Goal: Transaction & Acquisition: Purchase product/service

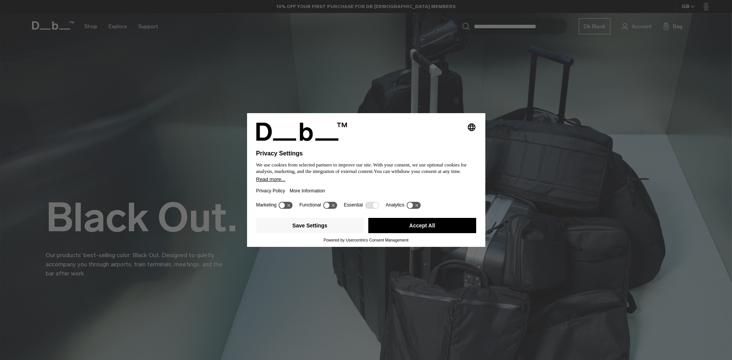
click at [311, 227] on button "Save Settings" at bounding box center [310, 225] width 108 height 15
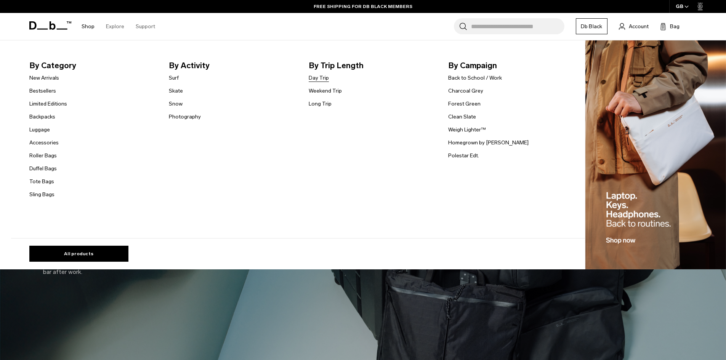
click at [313, 77] on link "Day Trip" at bounding box center [319, 78] width 20 height 8
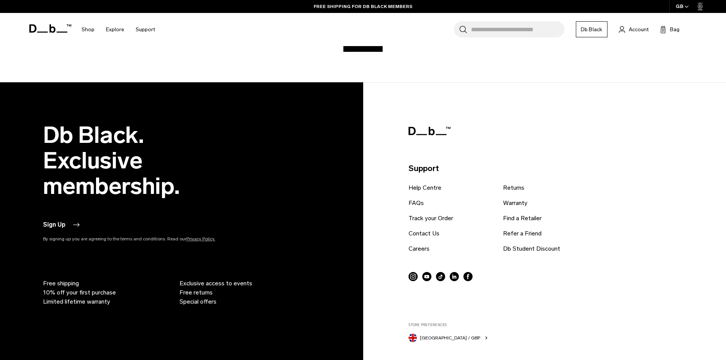
scroll to position [2852, 0]
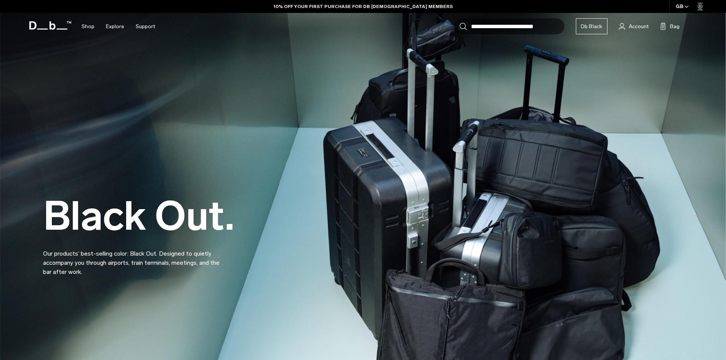
scroll to position [76, 0]
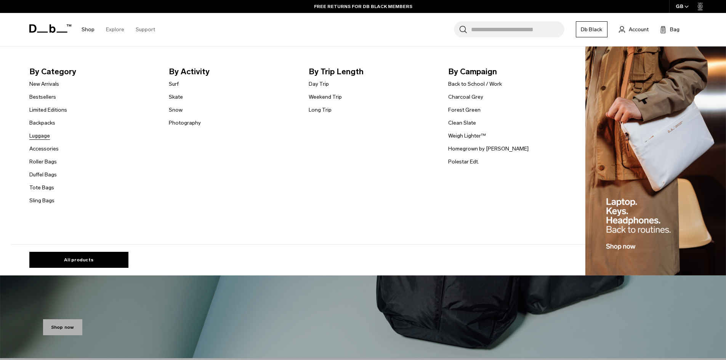
click at [43, 139] on link "Luggage" at bounding box center [39, 136] width 21 height 8
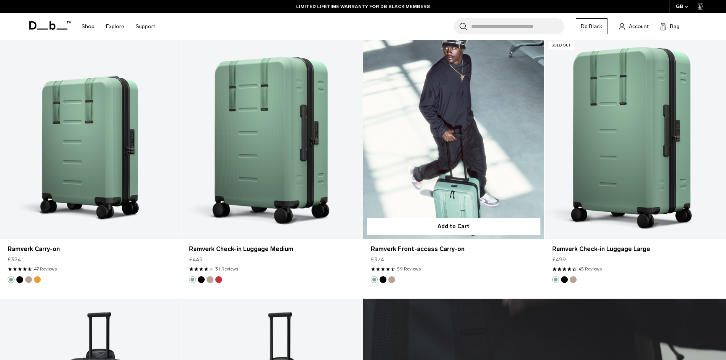
scroll to position [1677, 0]
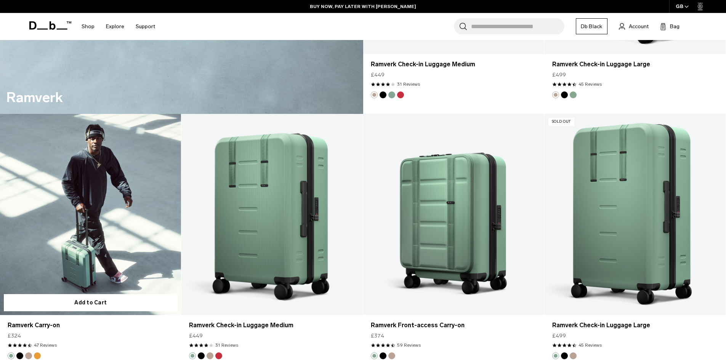
click at [135, 178] on link "Ramverk Carry-on" at bounding box center [90, 214] width 181 height 201
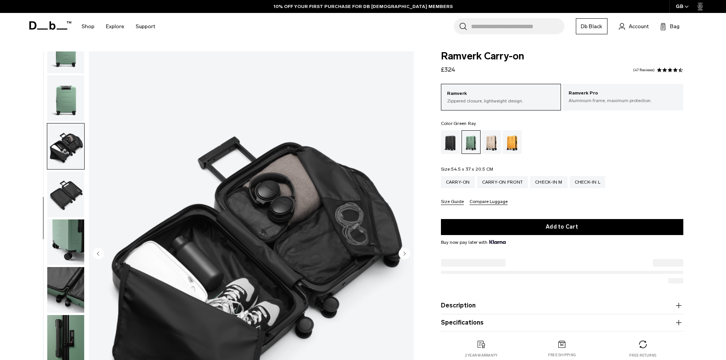
scroll to position [38, 0]
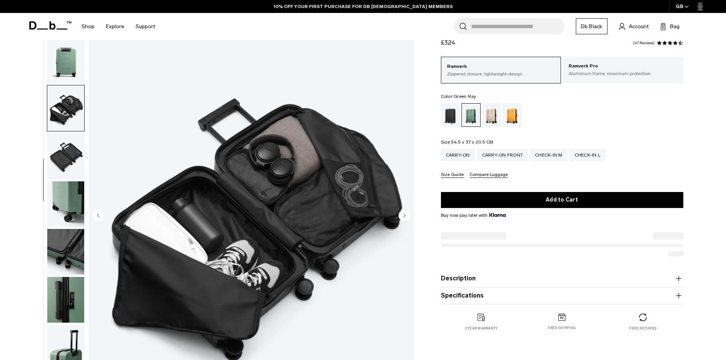
click at [65, 254] on img "button" at bounding box center [65, 252] width 37 height 46
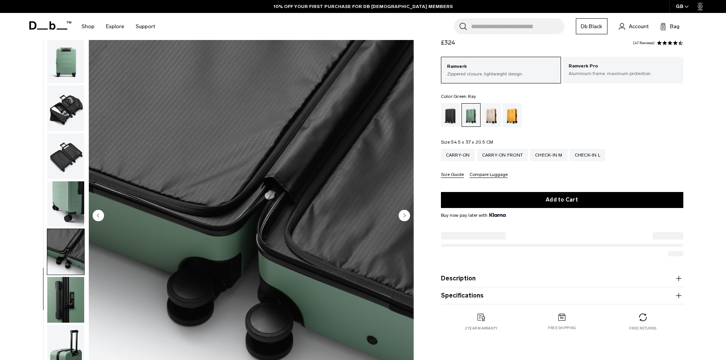
scroll to position [0, 0]
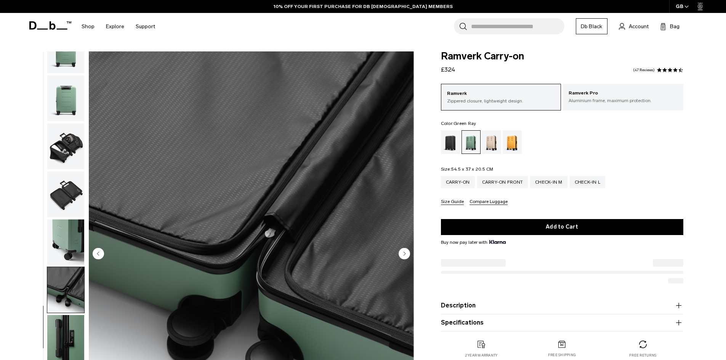
click at [71, 148] on img "button" at bounding box center [65, 146] width 37 height 46
